Goal: Information Seeking & Learning: Check status

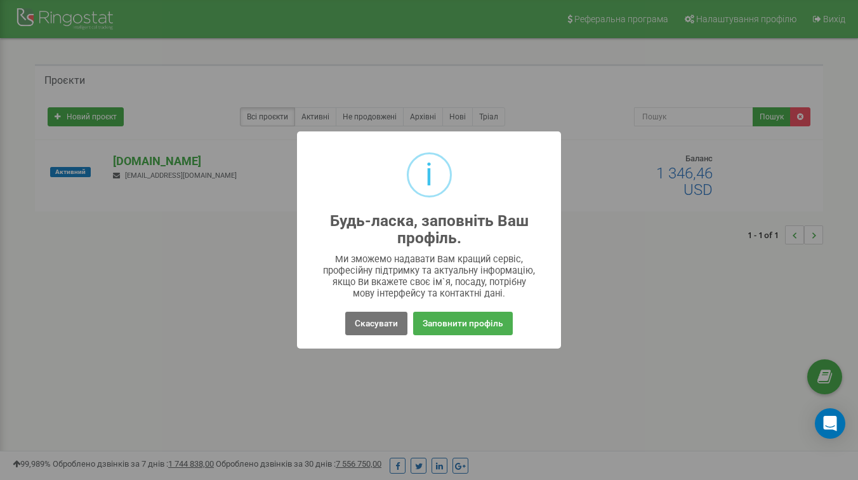
click at [376, 326] on button "Скасувати" at bounding box center [376, 323] width 62 height 23
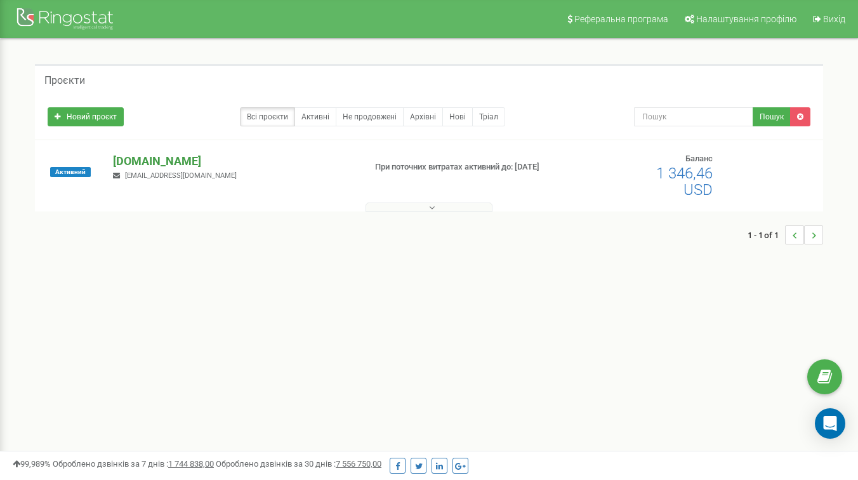
click at [167, 158] on p "[DOMAIN_NAME]" at bounding box center [234, 161] width 242 height 17
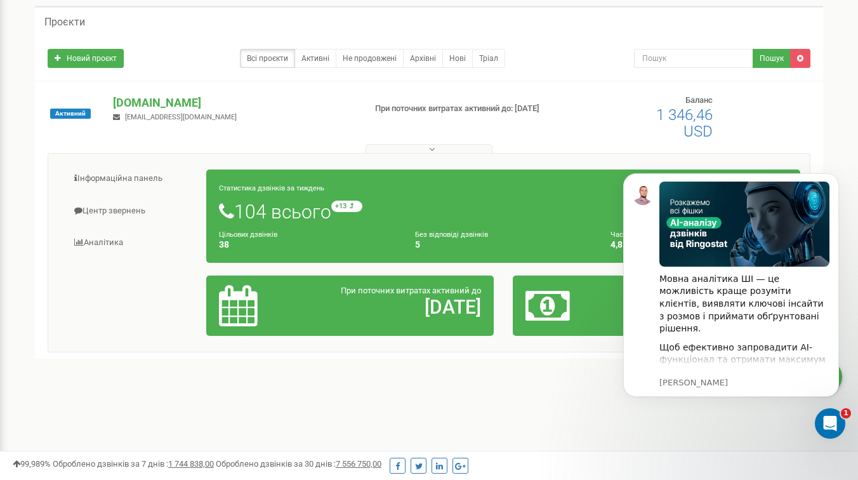
scroll to position [84, 0]
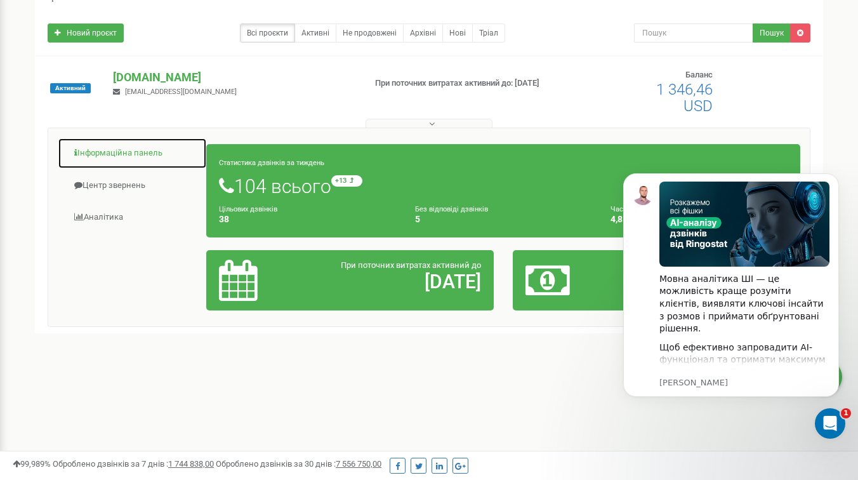
click at [150, 152] on link "Інформаційна панель" at bounding box center [132, 153] width 149 height 31
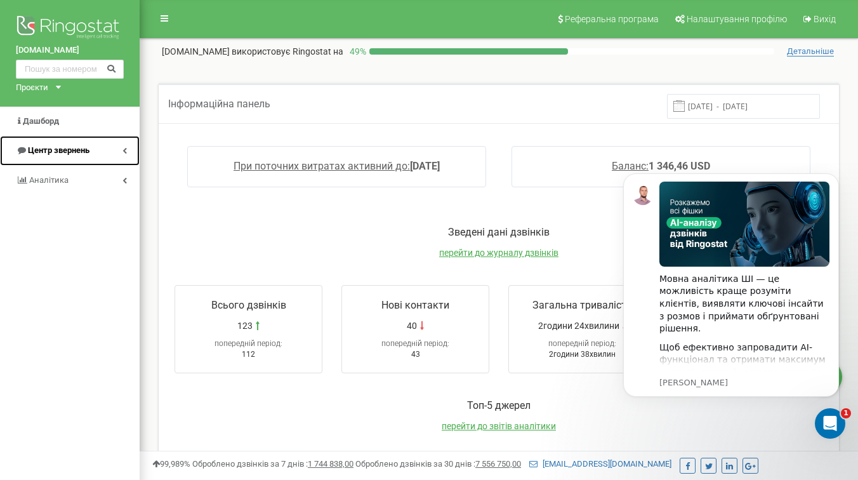
click at [96, 143] on link "Центр звернень" at bounding box center [70, 151] width 140 height 30
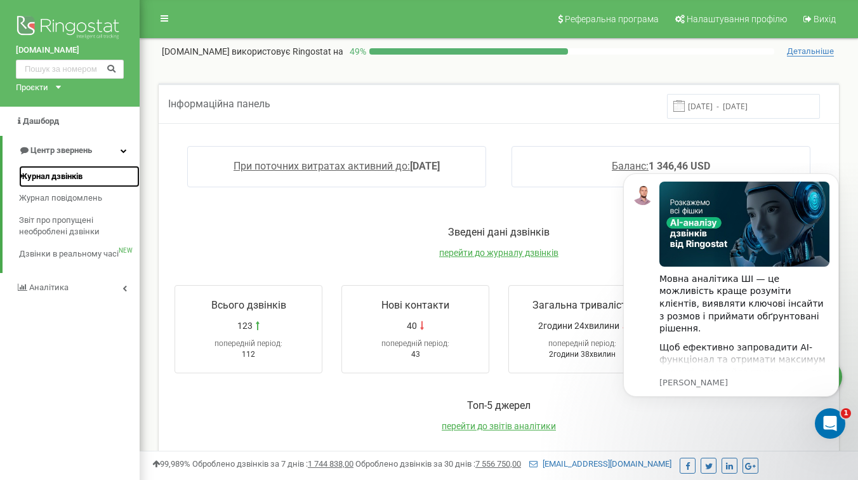
click at [85, 175] on link "Журнал дзвінків" at bounding box center [79, 177] width 121 height 22
click at [835, 176] on icon "Dismiss notification" at bounding box center [835, 177] width 4 height 4
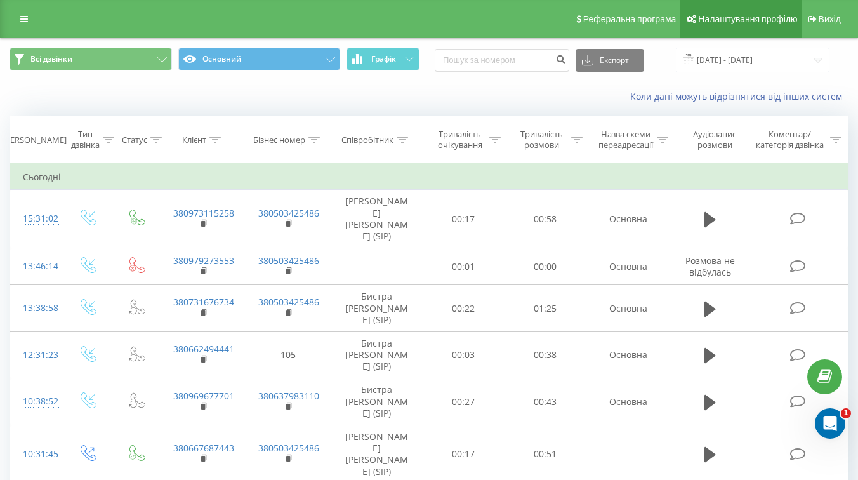
scroll to position [1, 0]
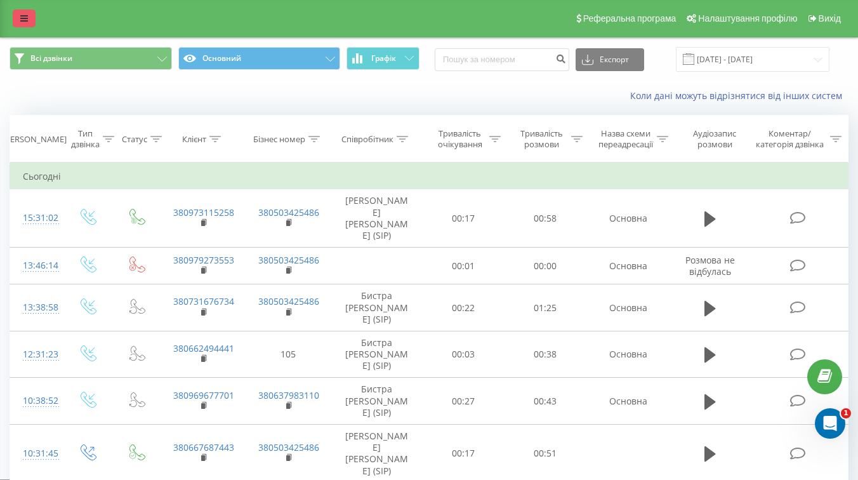
click at [29, 21] on link at bounding box center [24, 19] width 23 height 18
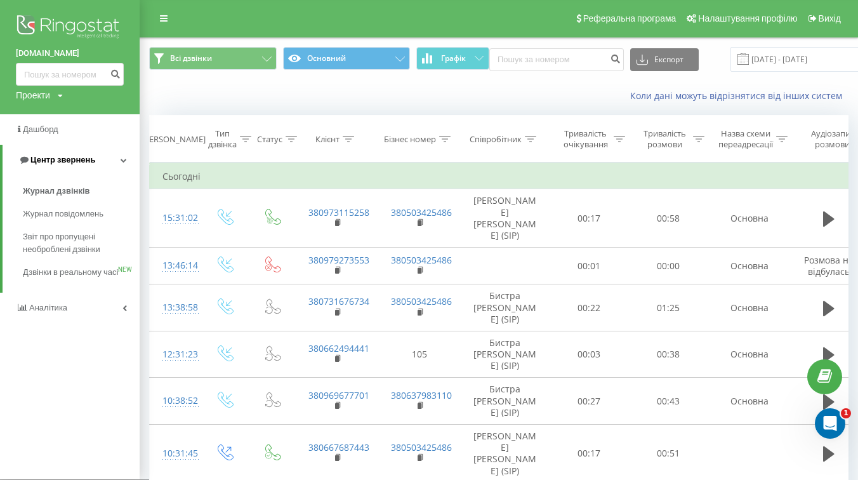
click at [123, 157] on link "Центр звернень" at bounding box center [71, 160] width 137 height 30
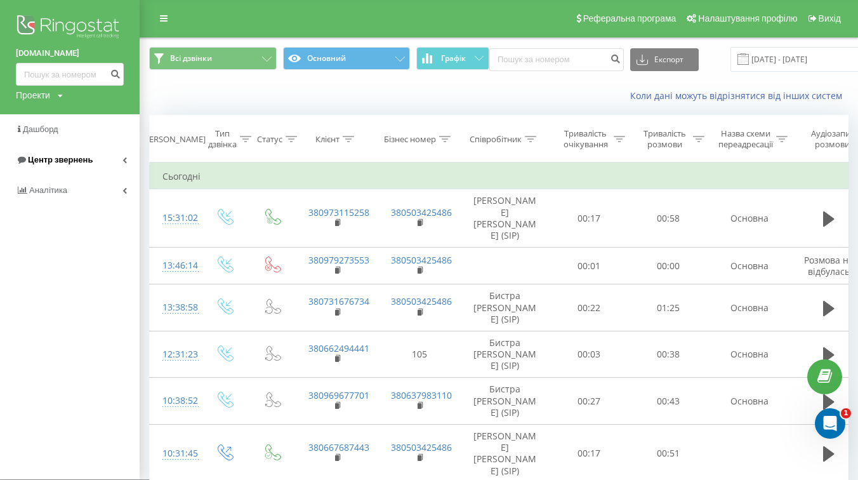
click at [123, 157] on link "Центр звернень" at bounding box center [70, 160] width 140 height 30
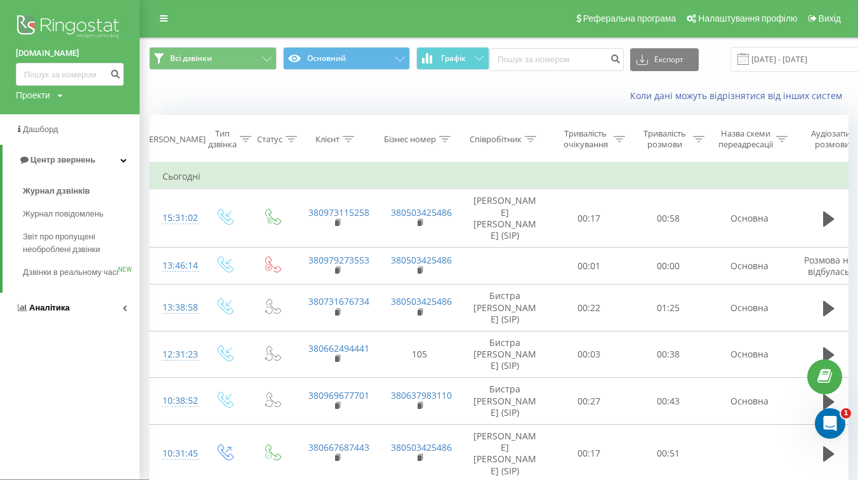
click at [124, 311] on icon at bounding box center [125, 308] width 4 height 6
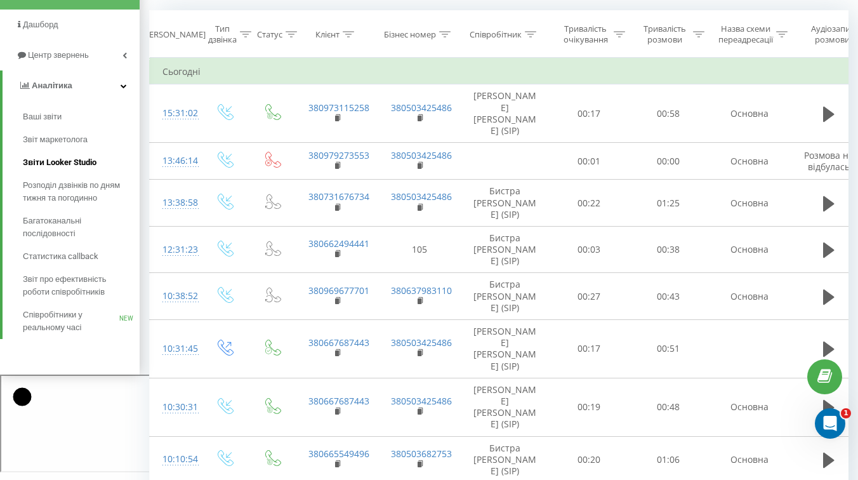
scroll to position [0, 0]
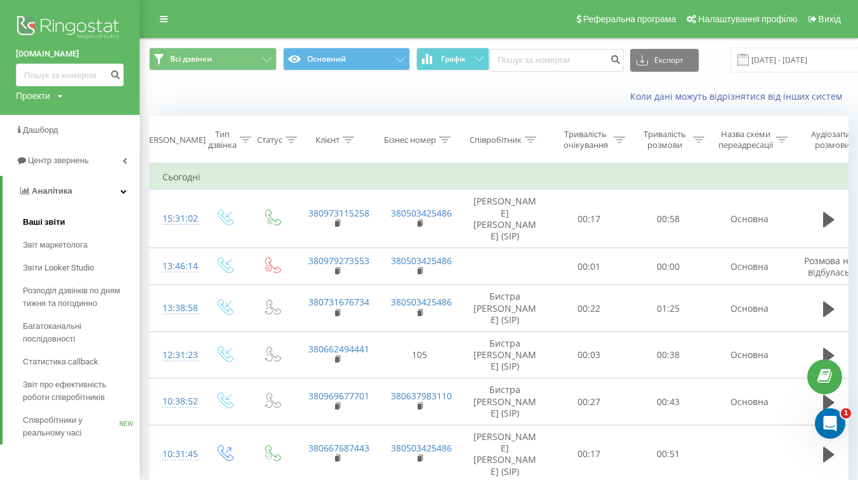
click at [54, 223] on span "Ваші звіти" at bounding box center [44, 222] width 43 height 13
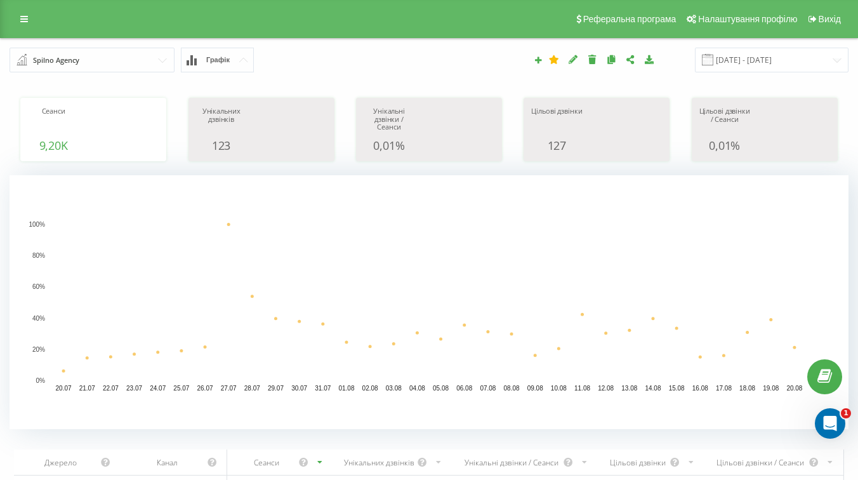
scroll to position [348, 0]
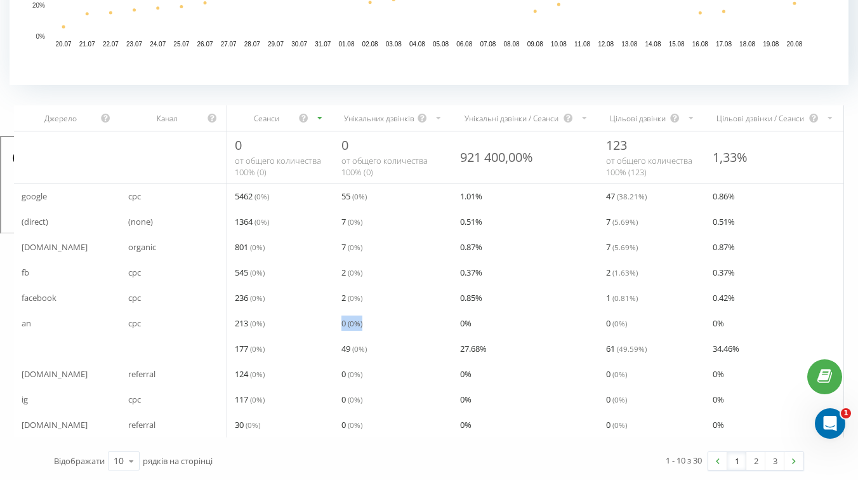
drag, startPoint x: 340, startPoint y: 323, endPoint x: 366, endPoint y: 323, distance: 26.7
click at [366, 323] on div "0 ( 0 %)" at bounding box center [393, 322] width 119 height 25
drag, startPoint x: 340, startPoint y: 402, endPoint x: 375, endPoint y: 402, distance: 34.3
click at [375, 402] on div "0 ( 0 %)" at bounding box center [393, 399] width 119 height 25
drag, startPoint x: 333, startPoint y: 265, endPoint x: 373, endPoint y: 265, distance: 40.6
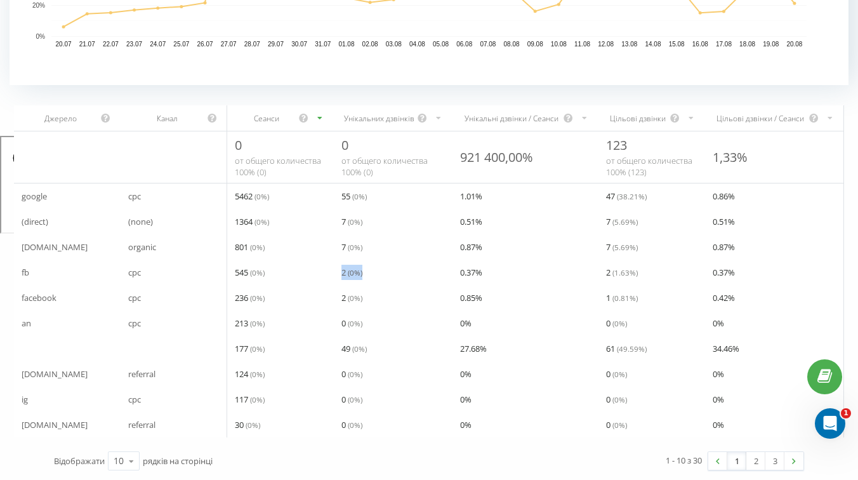
click at [371, 265] on tr "fb cpc 545 ( 0 %) 2 ( 0 %) 0.37 % 2 ( 1.63 %) 0.37 %" at bounding box center [429, 272] width 830 height 25
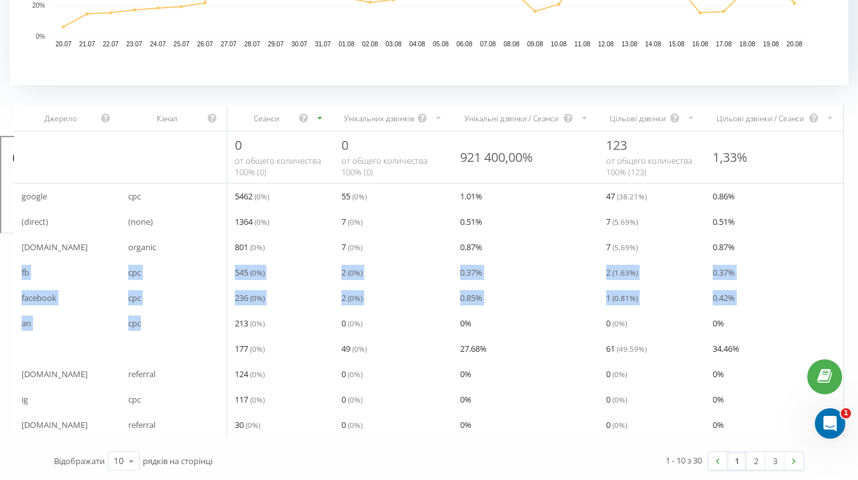
drag, startPoint x: 18, startPoint y: 270, endPoint x: 146, endPoint y: 327, distance: 139.8
click at [146, 328] on tbody "google cpc 5462 ( 0 %) 55 ( 0 %) 1.01 % 47 ( 38.21 %) 0.86 % (direct) (none) 13…" at bounding box center [429, 310] width 830 height 254
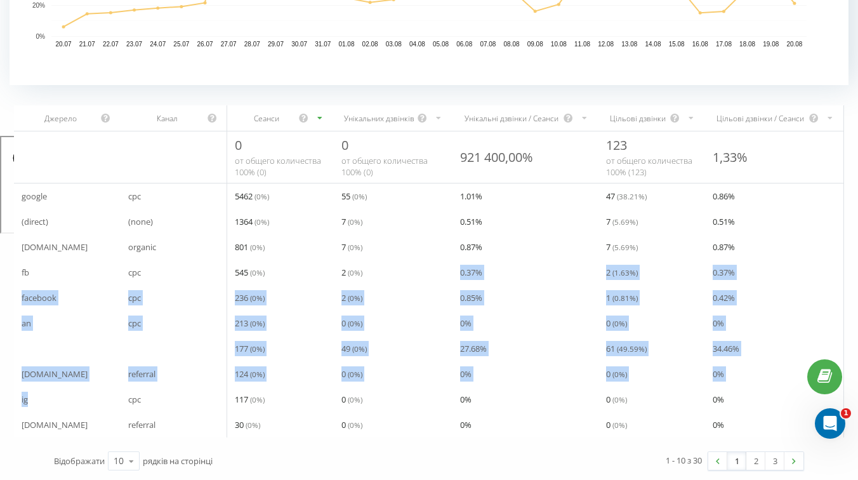
drag, startPoint x: 43, startPoint y: 396, endPoint x: 415, endPoint y: 274, distance: 392.3
click at [405, 279] on tbody "google cpc 5462 ( 0 %) 55 ( 0 %) 1.01 % 47 ( 38.21 %) 0.86 % (direct) (none) 13…" at bounding box center [429, 310] width 830 height 254
